Goal: Task Accomplishment & Management: Manage account settings

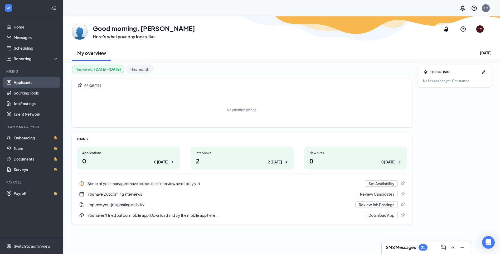
click at [27, 83] on link "Applicants" at bounding box center [36, 82] width 45 height 11
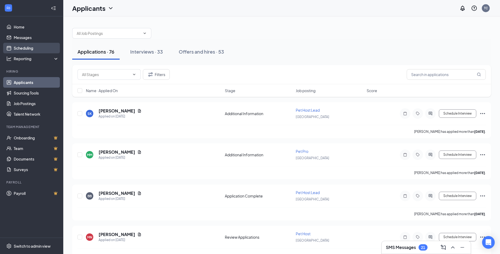
click at [21, 47] on link "Scheduling" at bounding box center [36, 48] width 45 height 11
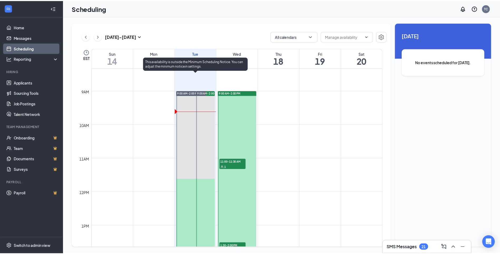
scroll to position [233, 0]
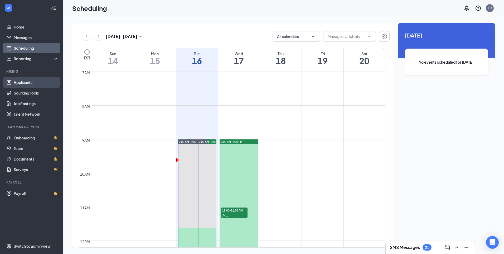
click at [37, 81] on link "Applicants" at bounding box center [36, 82] width 45 height 11
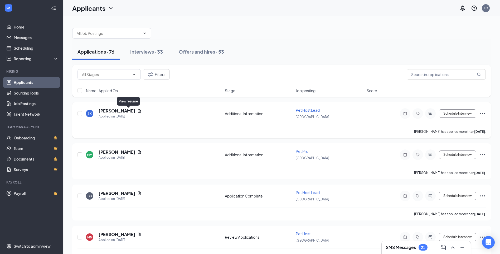
click at [137, 111] on icon "Document" at bounding box center [139, 111] width 4 height 4
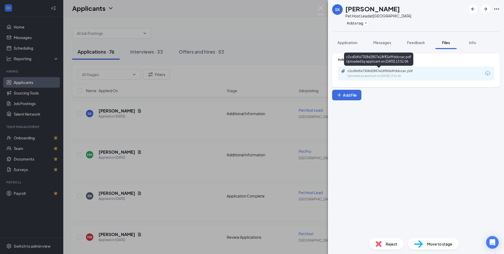
click at [403, 74] on div "Uploaded by applicant on [DATE] 13:51:06" at bounding box center [387, 76] width 79 height 4
click at [321, 8] on img at bounding box center [321, 10] width 7 height 10
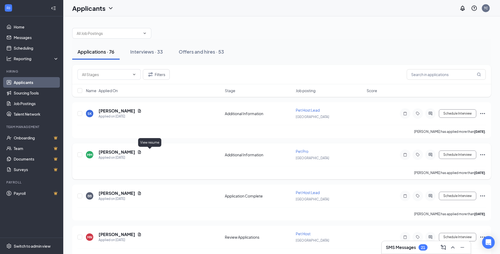
click at [142, 151] on icon "Document" at bounding box center [139, 152] width 4 height 4
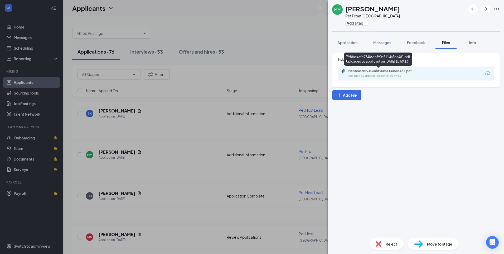
click at [417, 73] on div "79f8ae4afc97406abf90e5114a5aa481.pdf Uploaded by applicant on [DATE] 10:59:16" at bounding box center [383, 73] width 85 height 9
click at [322, 6] on img at bounding box center [321, 10] width 7 height 10
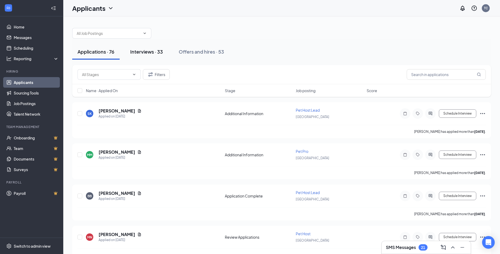
click at [156, 57] on button "Interviews · 33" at bounding box center [146, 52] width 43 height 16
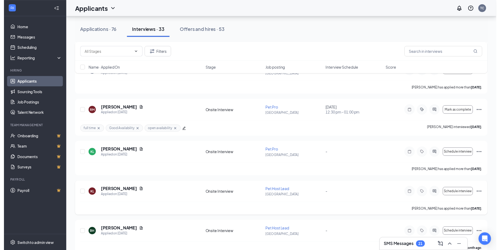
scroll to position [936, 0]
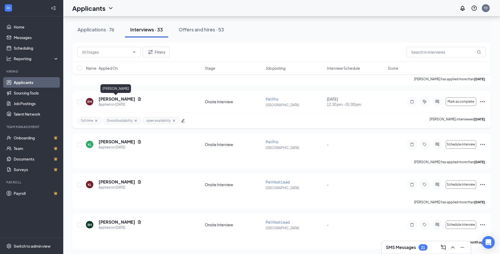
click at [118, 101] on h5 "[PERSON_NAME]" at bounding box center [117, 99] width 37 height 6
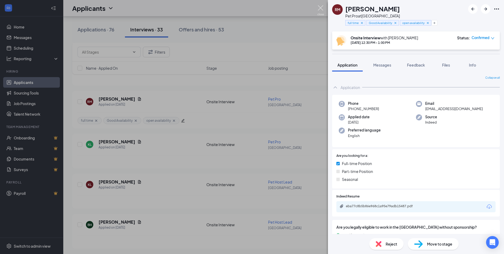
click at [321, 13] on img at bounding box center [321, 10] width 7 height 10
